Goal: Task Accomplishment & Management: Manage account settings

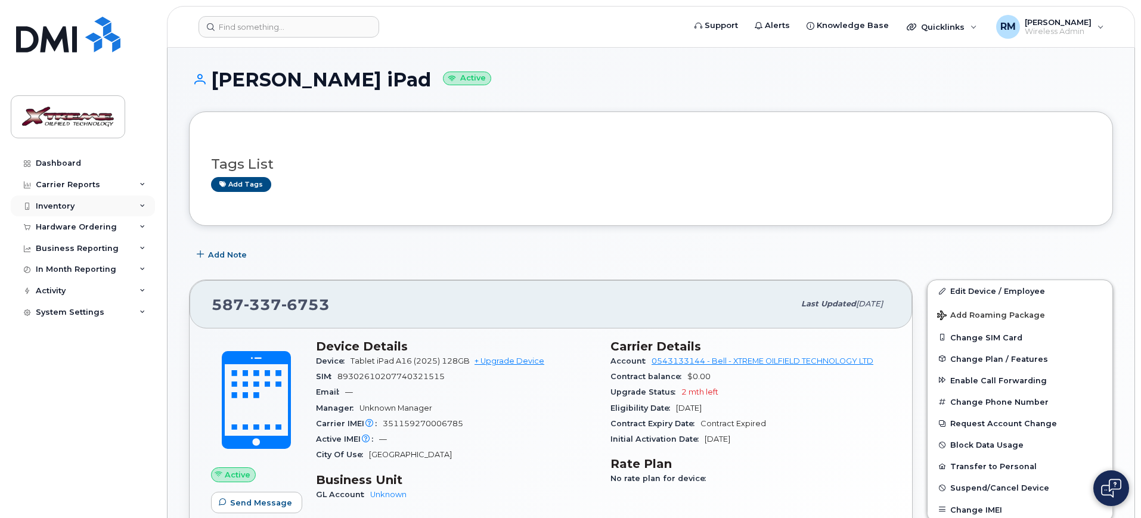
click at [59, 198] on div "Inventory" at bounding box center [83, 206] width 144 height 21
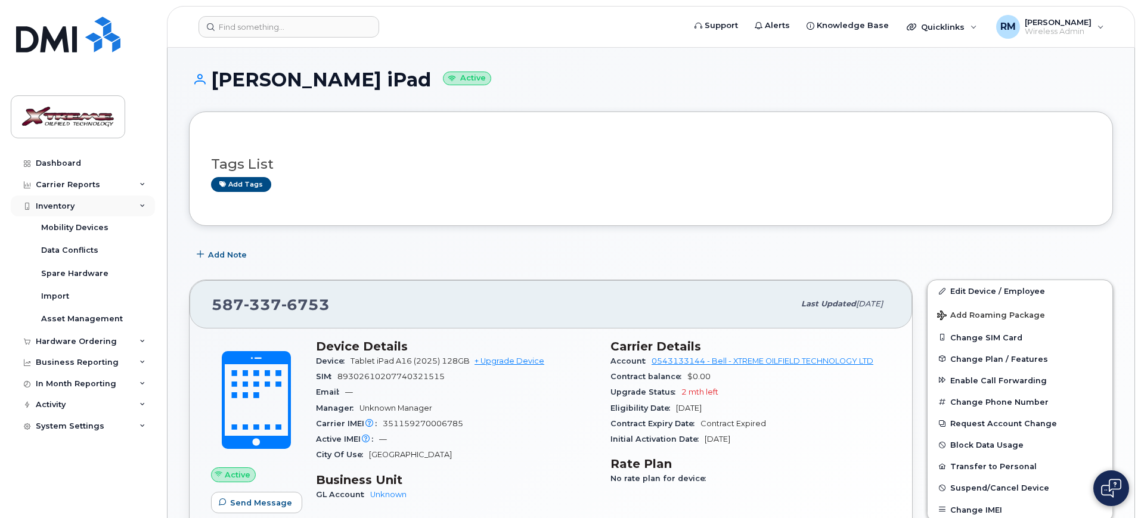
click at [80, 207] on div "Inventory" at bounding box center [83, 206] width 144 height 21
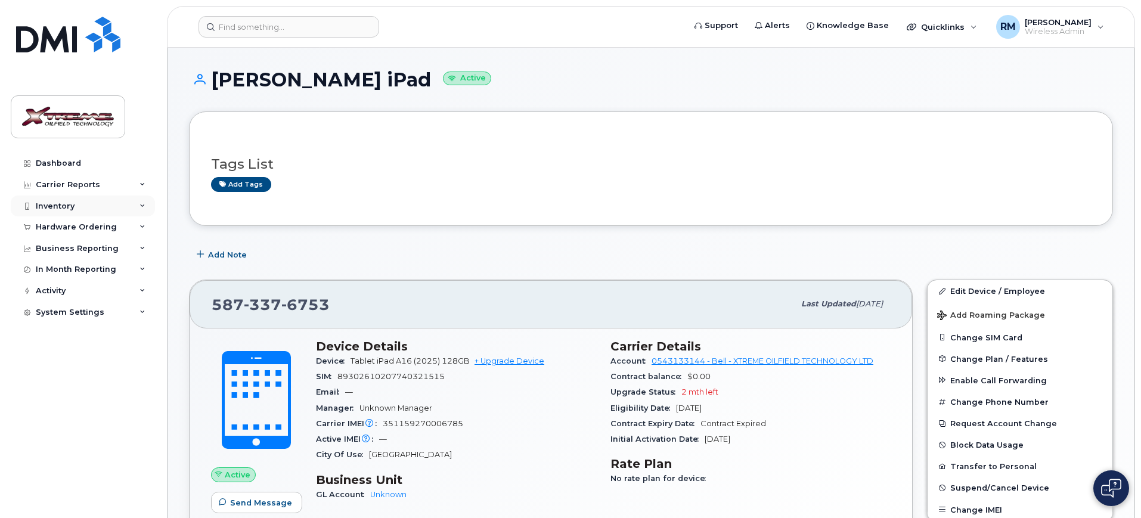
click at [75, 196] on div "Inventory" at bounding box center [83, 206] width 144 height 21
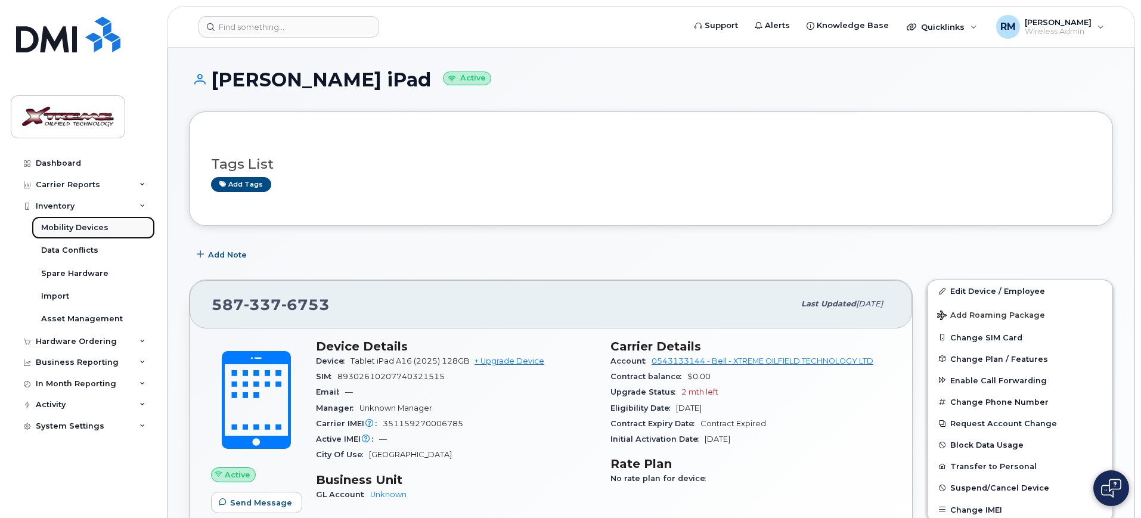
click at [76, 225] on div "Mobility Devices" at bounding box center [74, 227] width 67 height 11
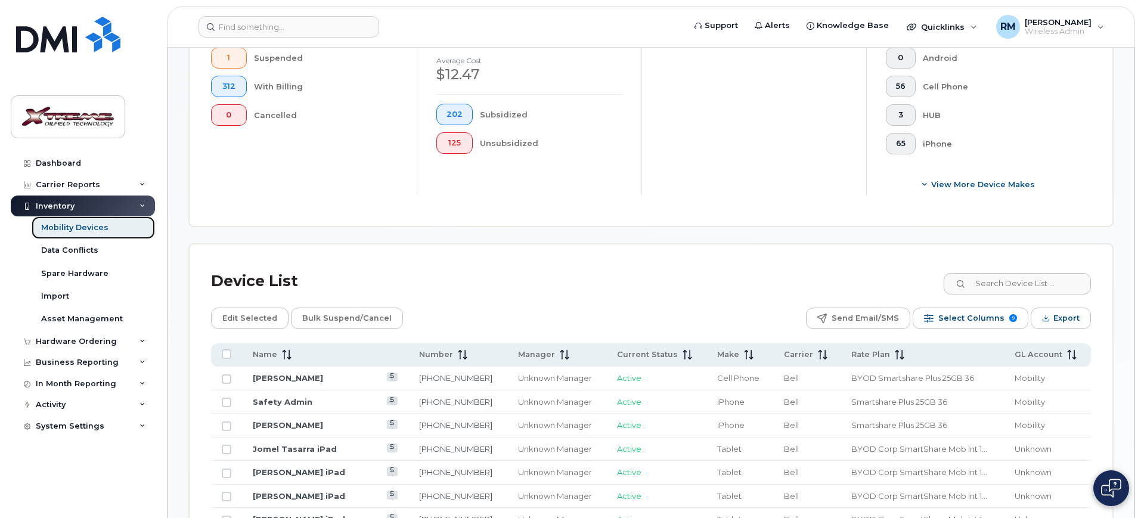
scroll to position [522, 0]
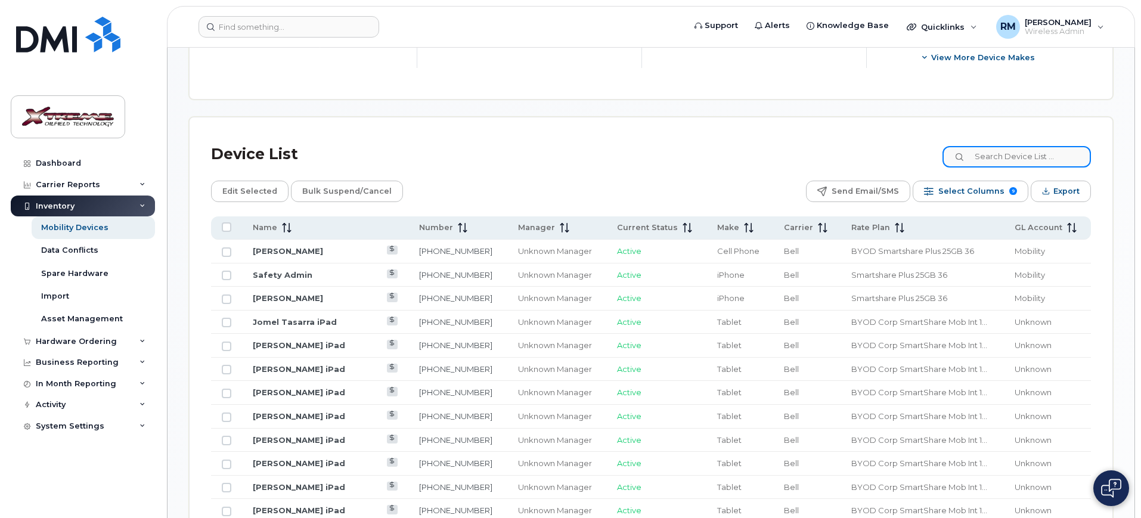
click at [1045, 146] on input at bounding box center [1017, 156] width 148 height 21
type input "1457"
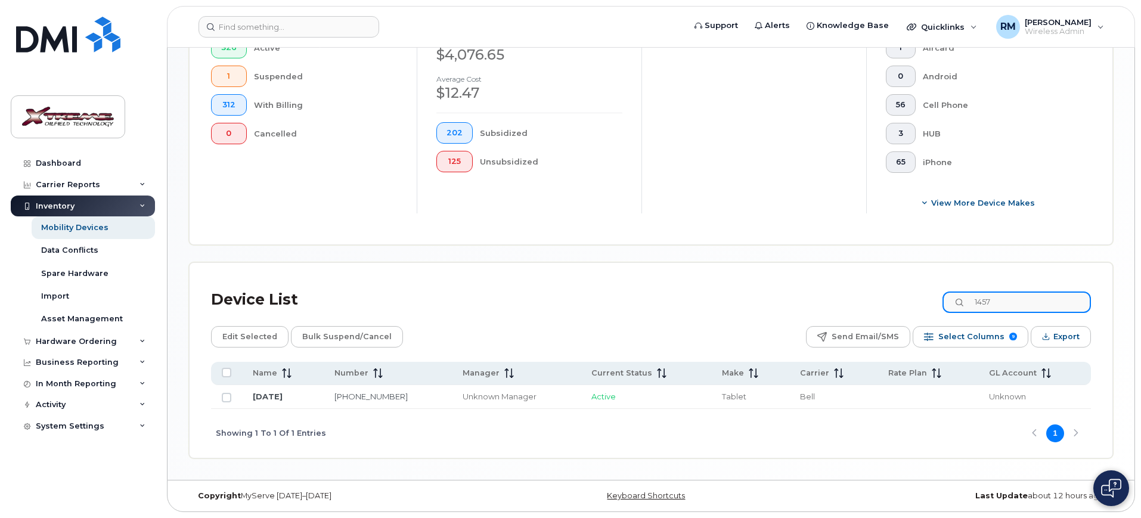
scroll to position [366, 0]
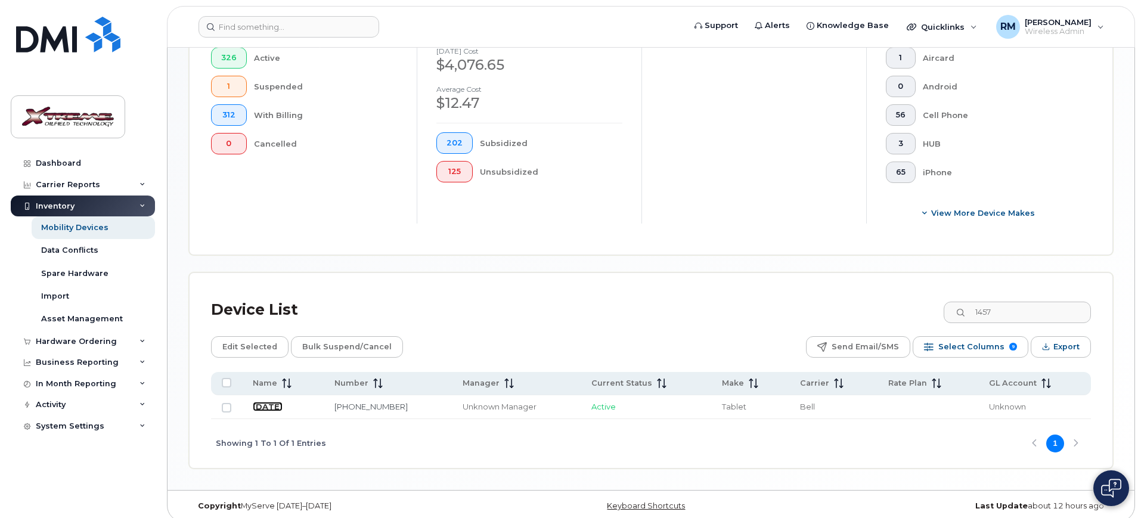
click at [265, 402] on link "July 2" at bounding box center [268, 407] width 30 height 10
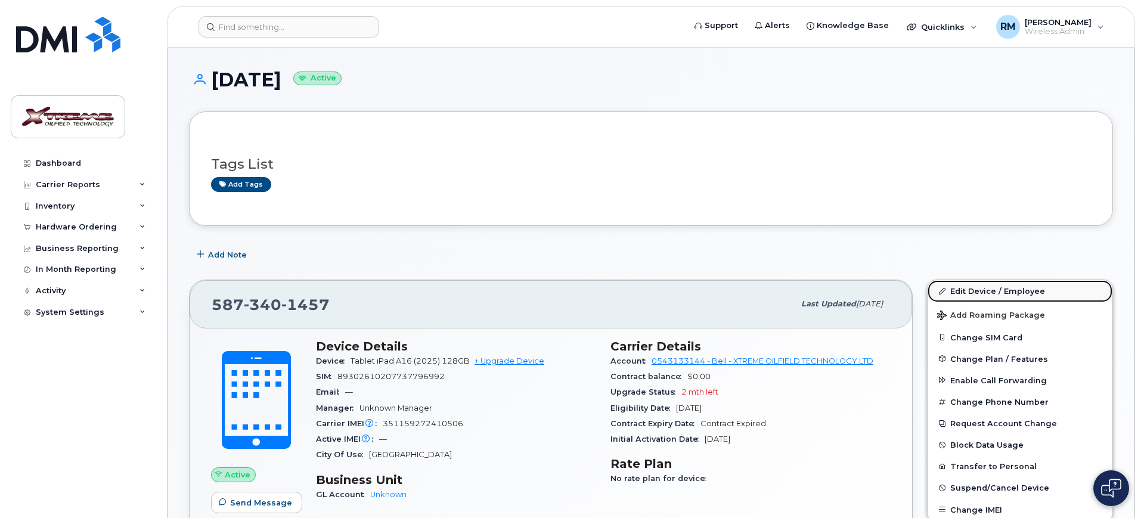
click at [1003, 288] on link "Edit Device / Employee" at bounding box center [1020, 290] width 185 height 21
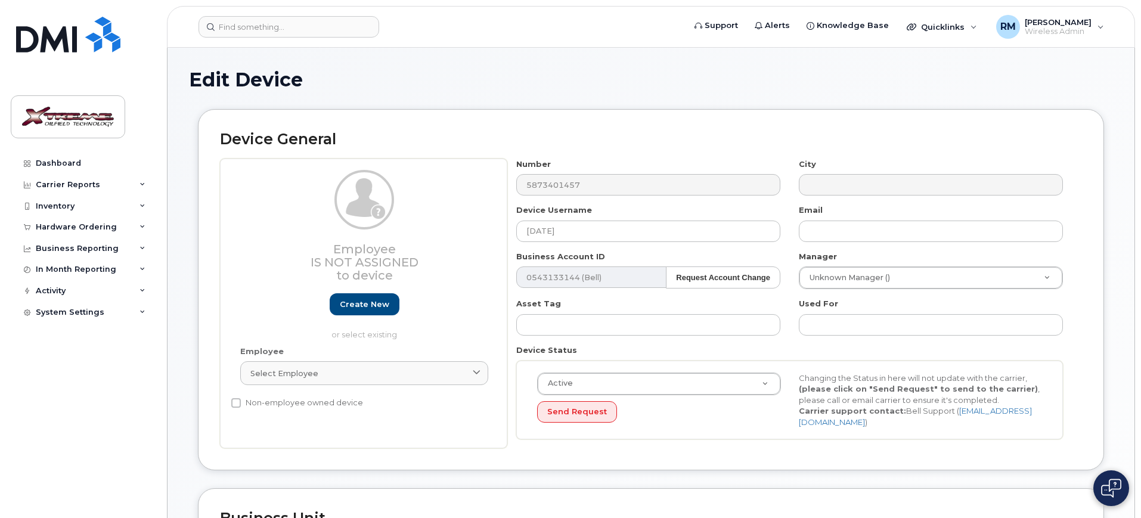
select select "4343095"
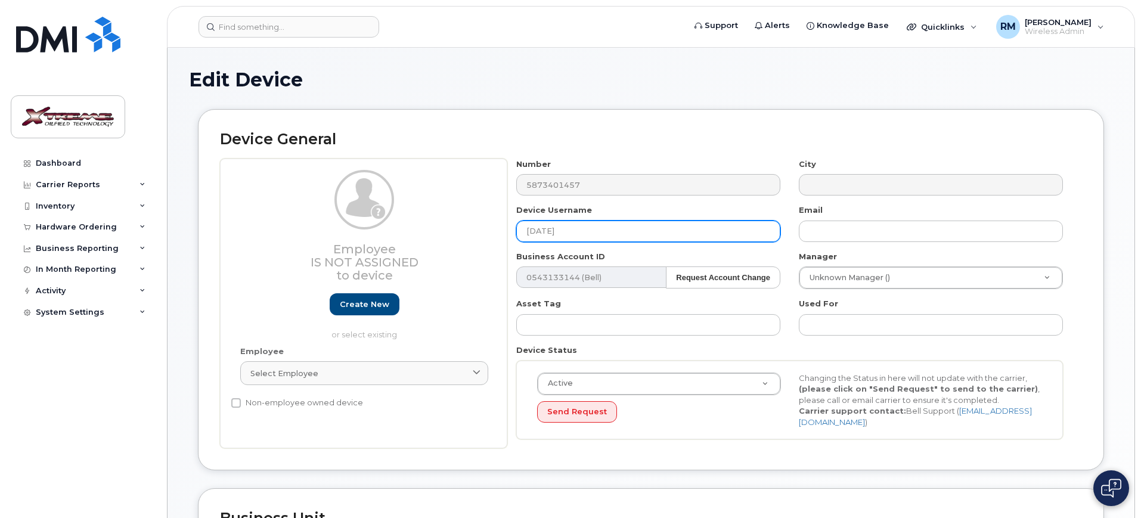
drag, startPoint x: 599, startPoint y: 232, endPoint x: 215, endPoint y: 221, distance: 384.7
click at [215, 221] on div "Device General Employee Is not assigned to device Create new or select existing…" at bounding box center [651, 289] width 906 height 361
type input "[PERSON_NAME] iPad"
type input "Saving..."
